Goal: Task Accomplishment & Management: Manage account settings

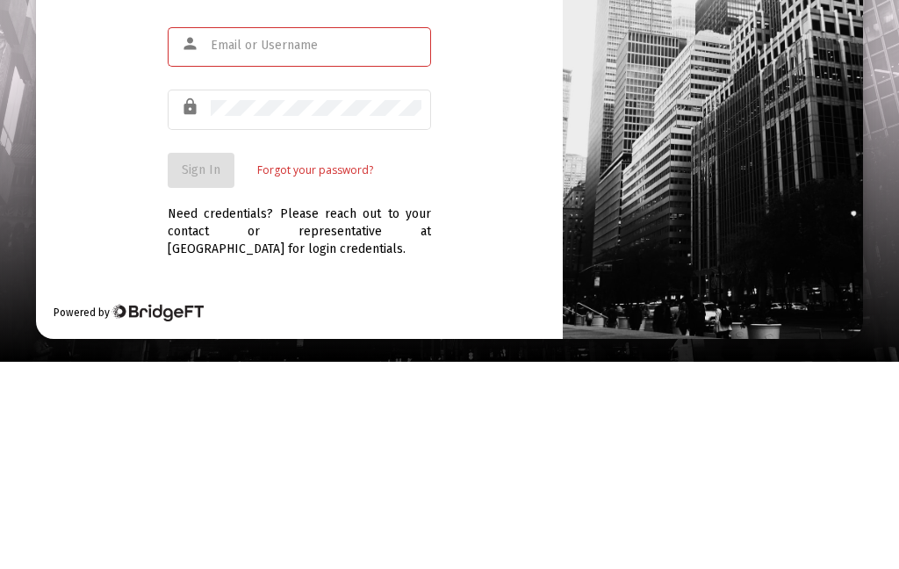
scroll to position [207, 0]
type input "[EMAIL_ADDRESS][DOMAIN_NAME]"
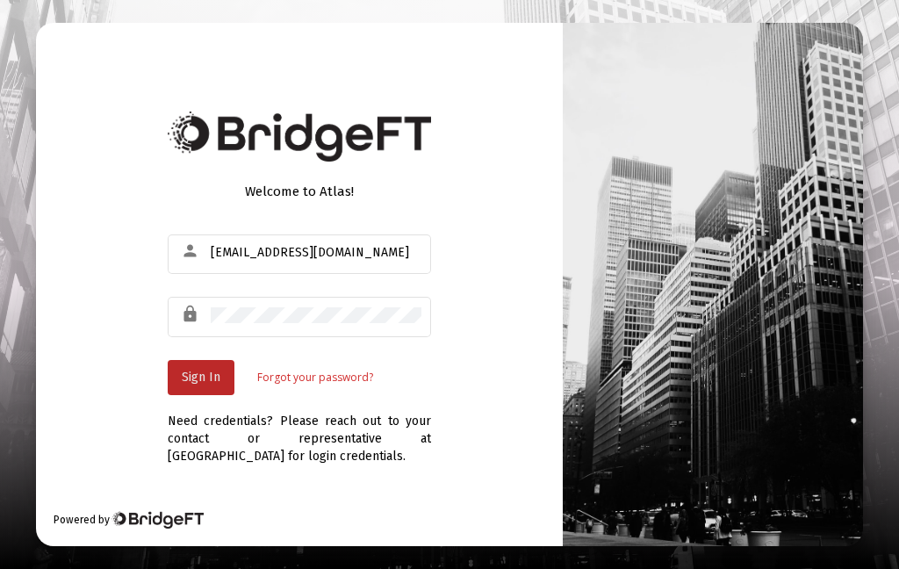
click at [210, 370] on span "Sign In" at bounding box center [201, 377] width 39 height 15
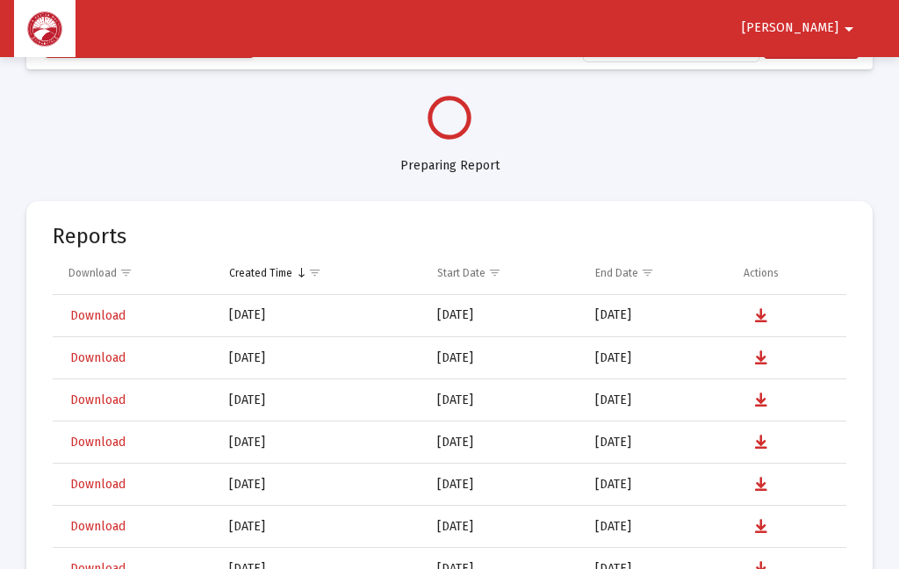
select select "View all"
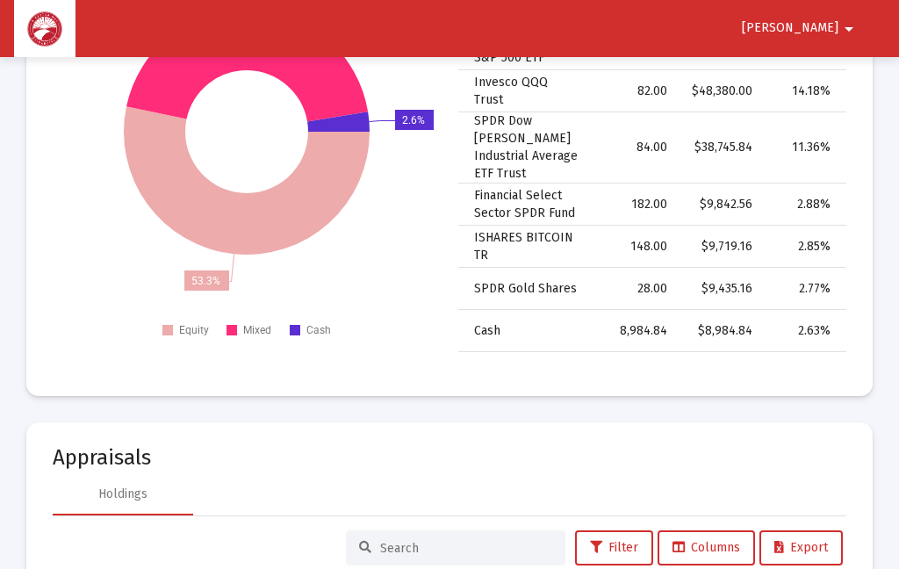
scroll to position [2388, 0]
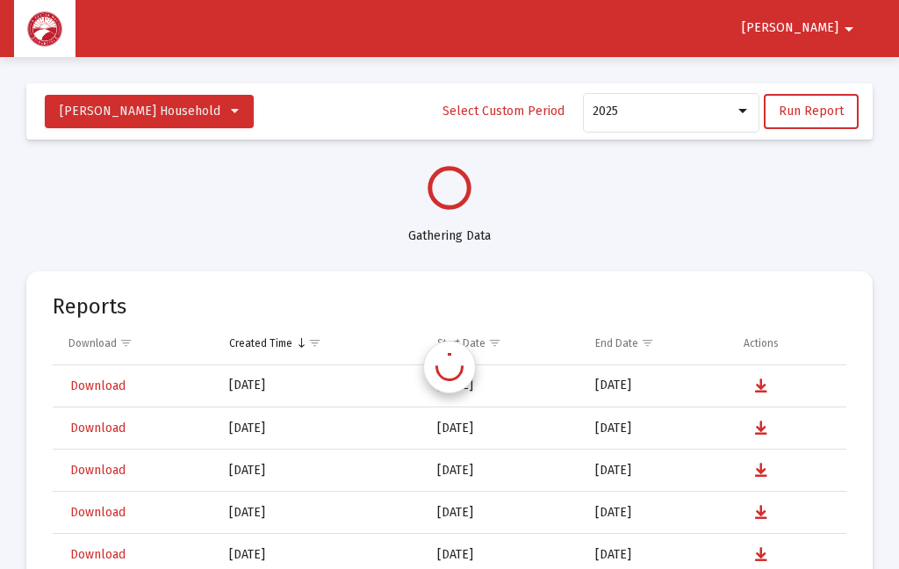
select select "View all"
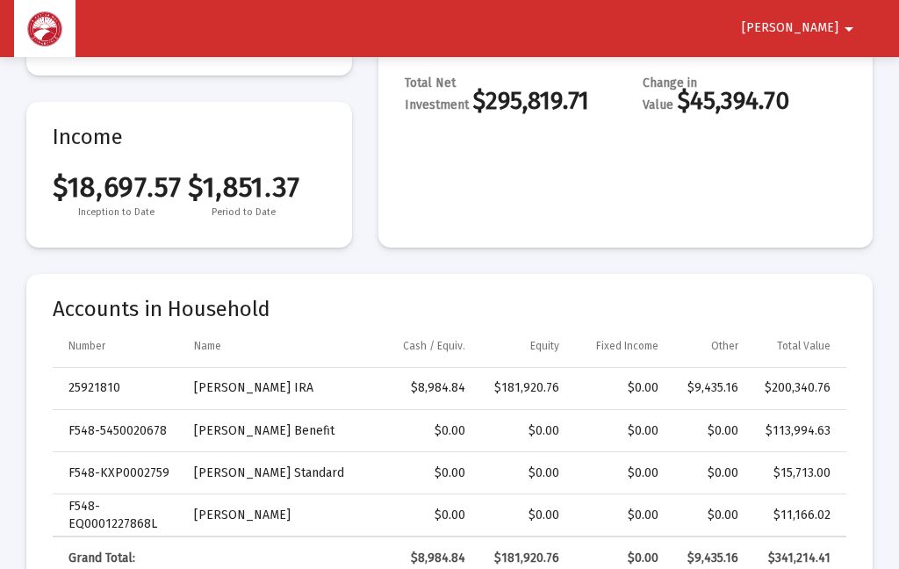
scroll to position [339, 0]
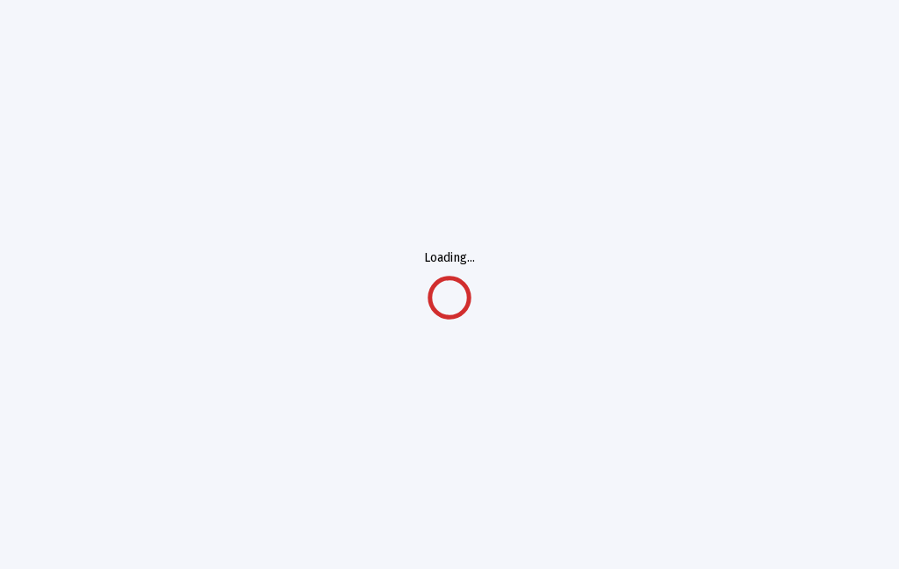
scroll to position [70, 0]
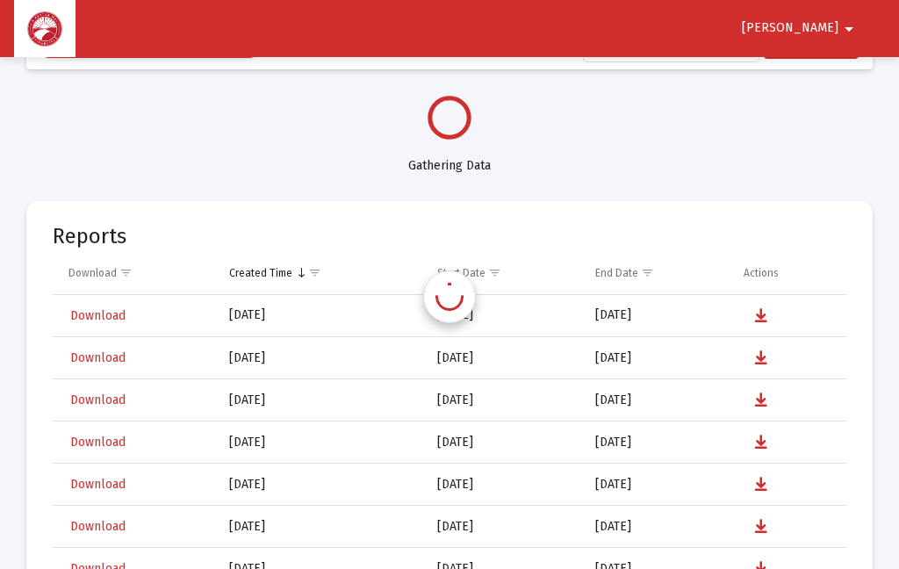
select select "View all"
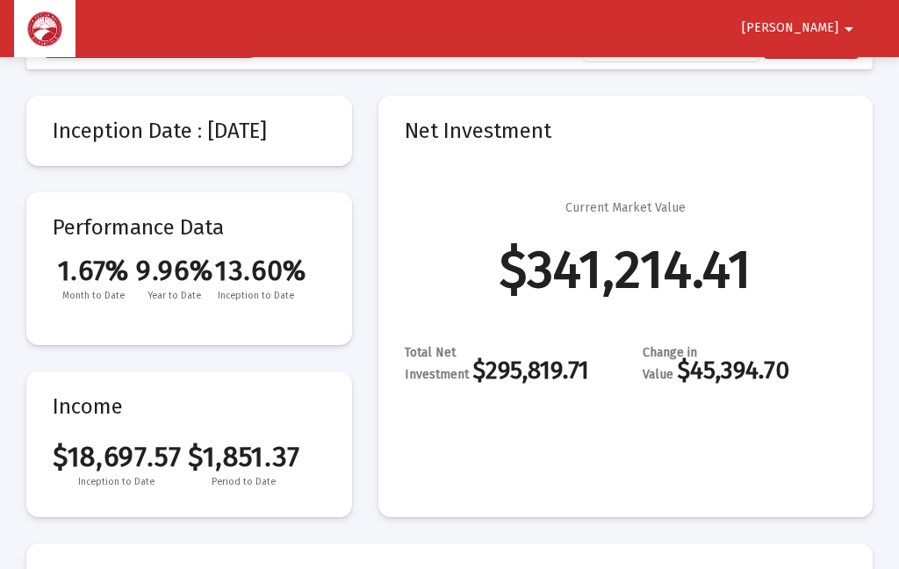
click at [820, 26] on span "[PERSON_NAME]" at bounding box center [790, 28] width 97 height 15
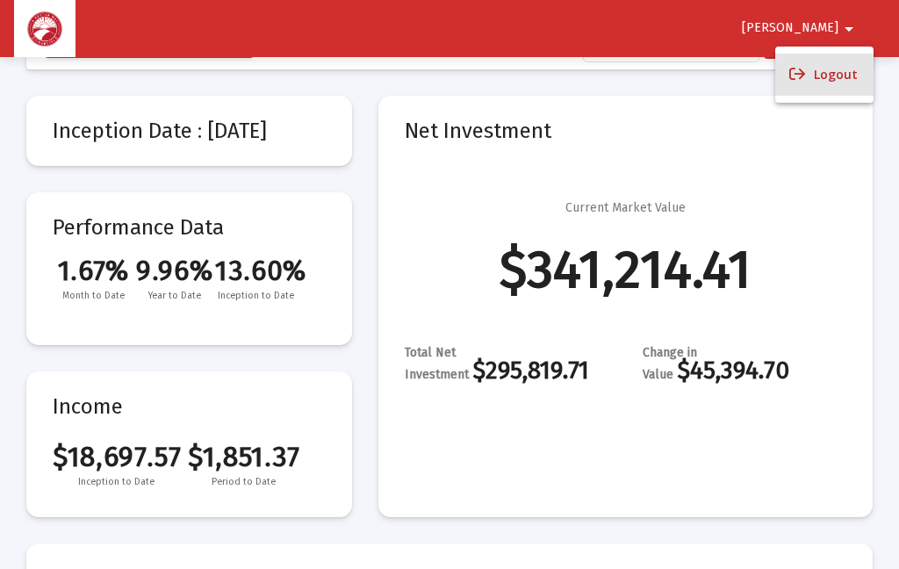
click at [838, 68] on button "Logout" at bounding box center [824, 75] width 98 height 42
